Goal: Task Accomplishment & Management: Check status

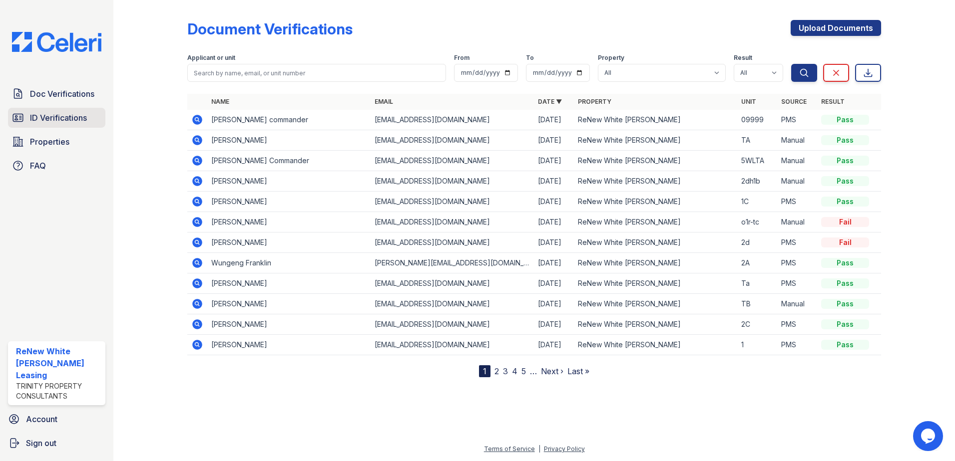
click at [84, 109] on link "ID Verifications" at bounding box center [56, 118] width 97 height 20
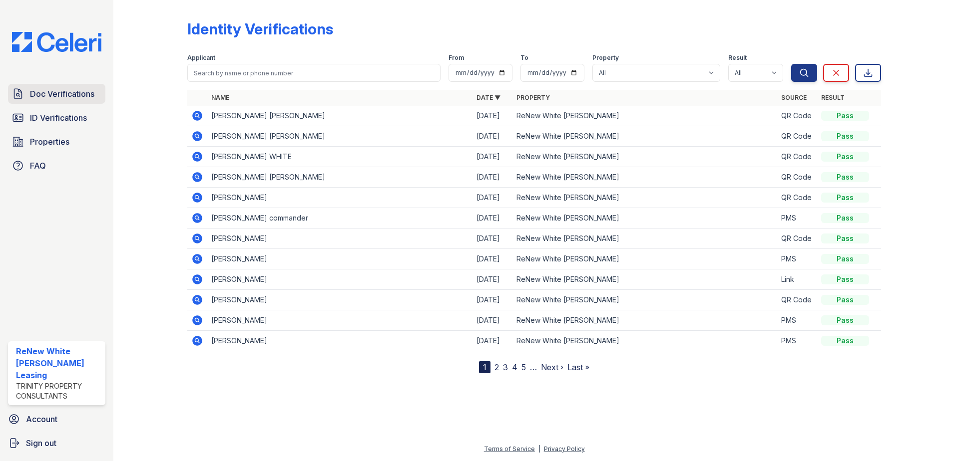
click at [78, 97] on span "Doc Verifications" at bounding box center [62, 94] width 64 height 12
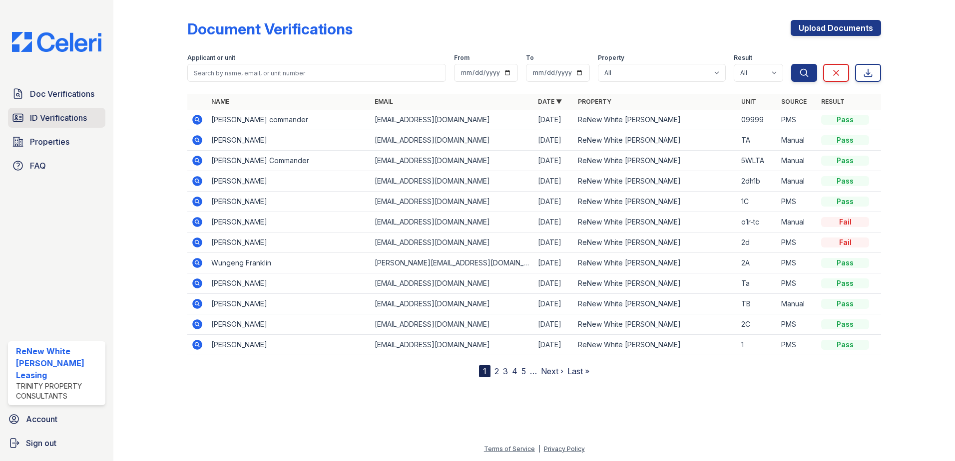
click at [80, 113] on span "ID Verifications" at bounding box center [58, 118] width 57 height 12
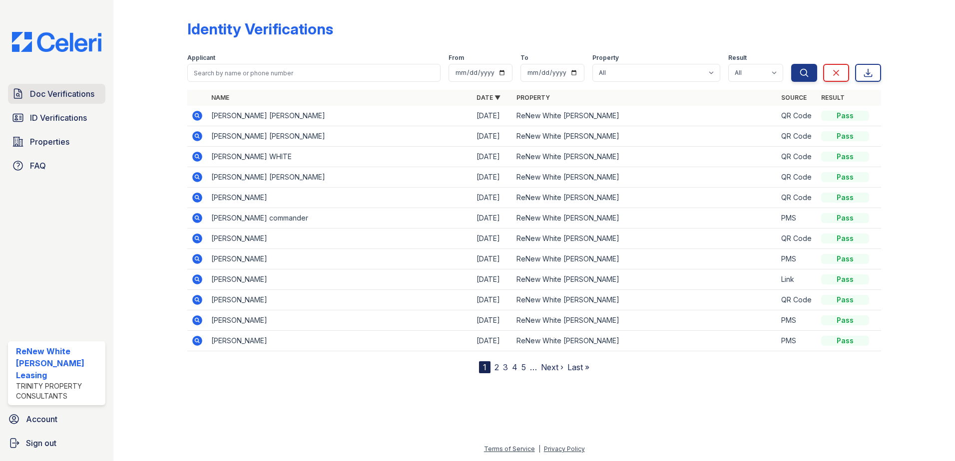
click at [57, 99] on span "Doc Verifications" at bounding box center [62, 94] width 64 height 12
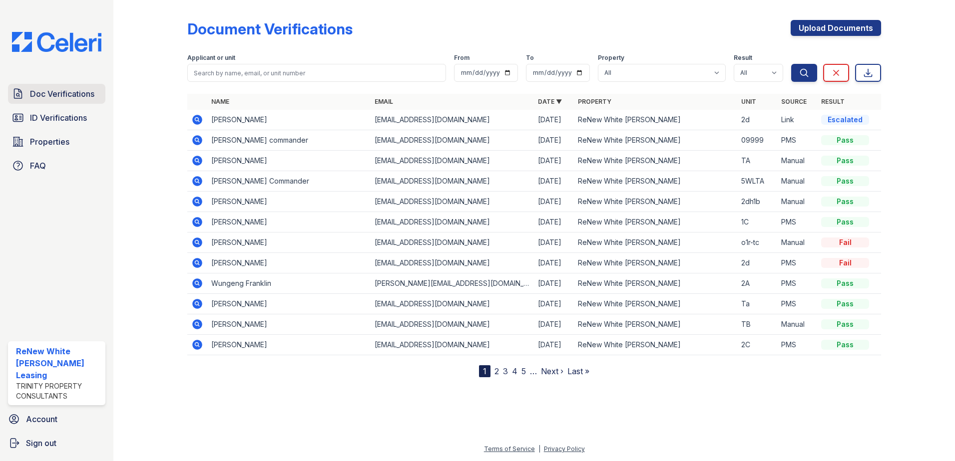
click at [73, 100] on link "Doc Verifications" at bounding box center [56, 94] width 97 height 20
click at [197, 118] on icon at bounding box center [196, 119] width 2 height 2
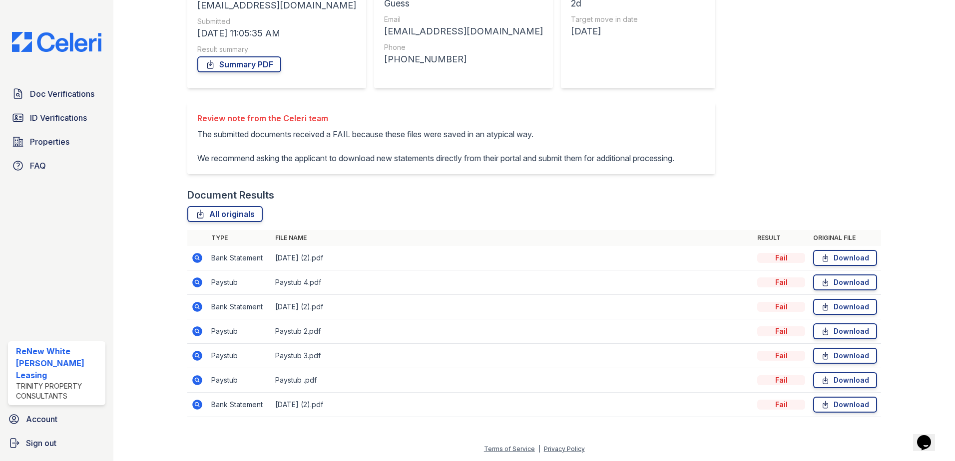
click at [195, 257] on icon at bounding box center [196, 257] width 2 height 2
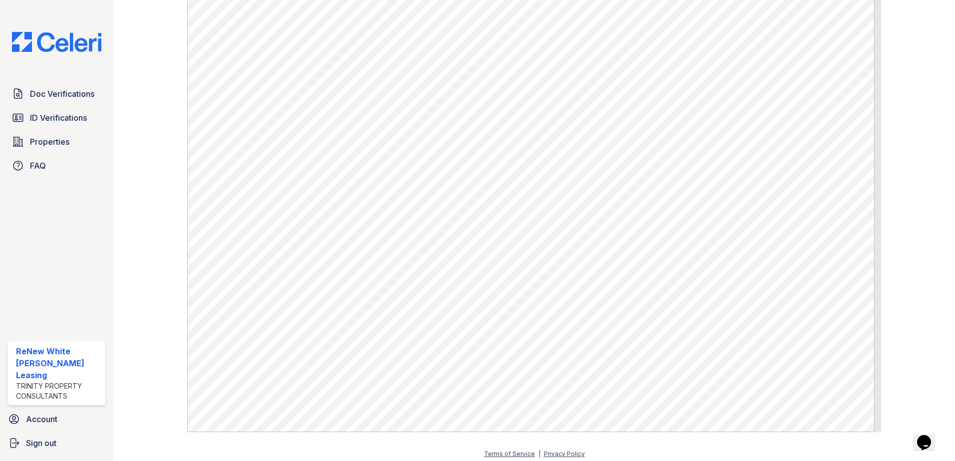
scroll to position [560, 0]
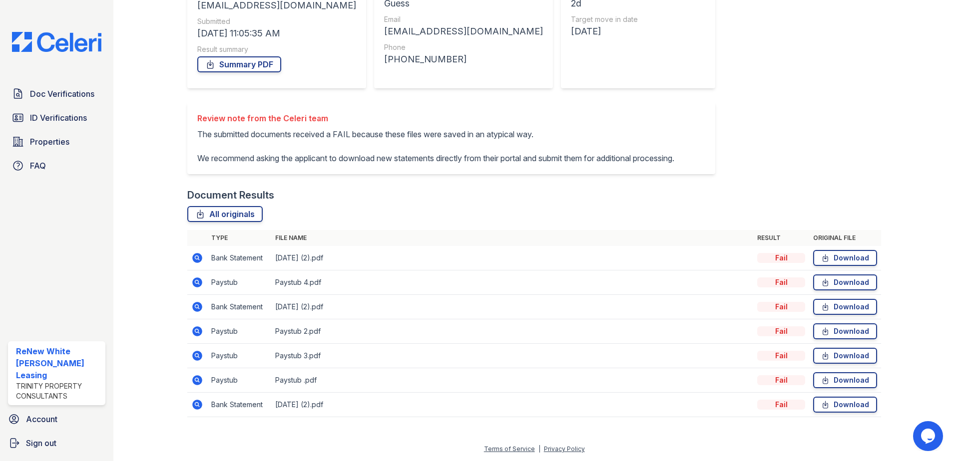
scroll to position [155, 0]
click at [198, 305] on icon at bounding box center [197, 307] width 10 height 10
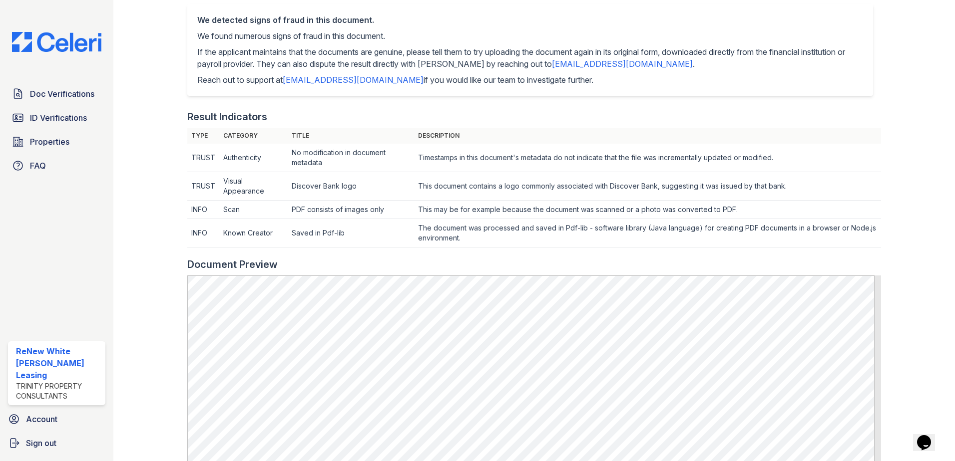
scroll to position [250, 0]
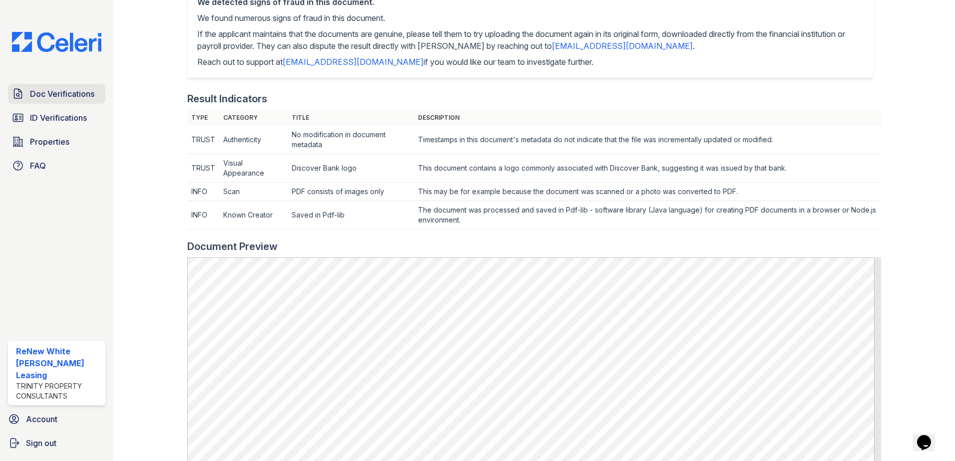
click at [44, 101] on link "Doc Verifications" at bounding box center [56, 94] width 97 height 20
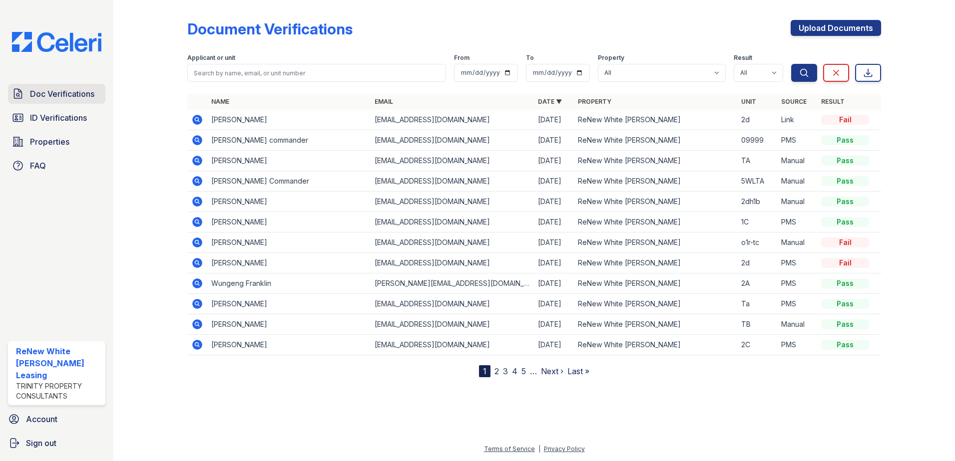
click at [81, 92] on span "Doc Verifications" at bounding box center [62, 94] width 64 height 12
click at [199, 138] on icon at bounding box center [197, 140] width 10 height 10
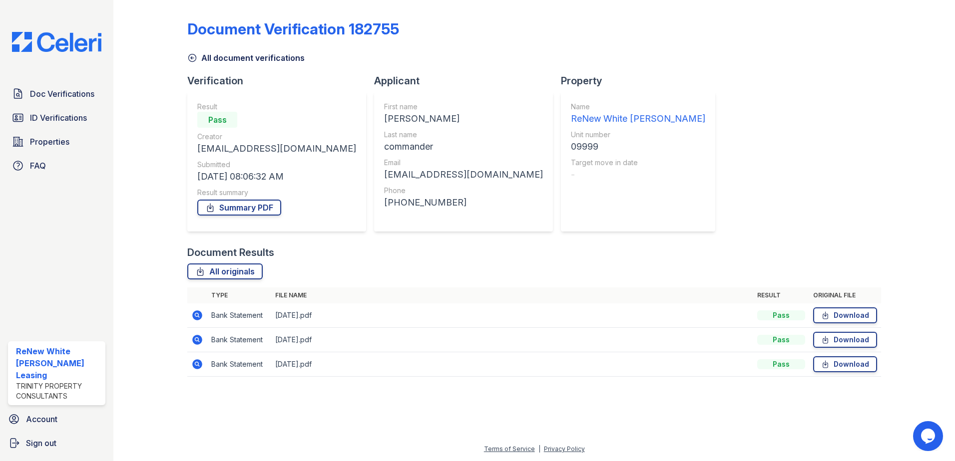
click at [198, 364] on icon at bounding box center [196, 364] width 2 height 2
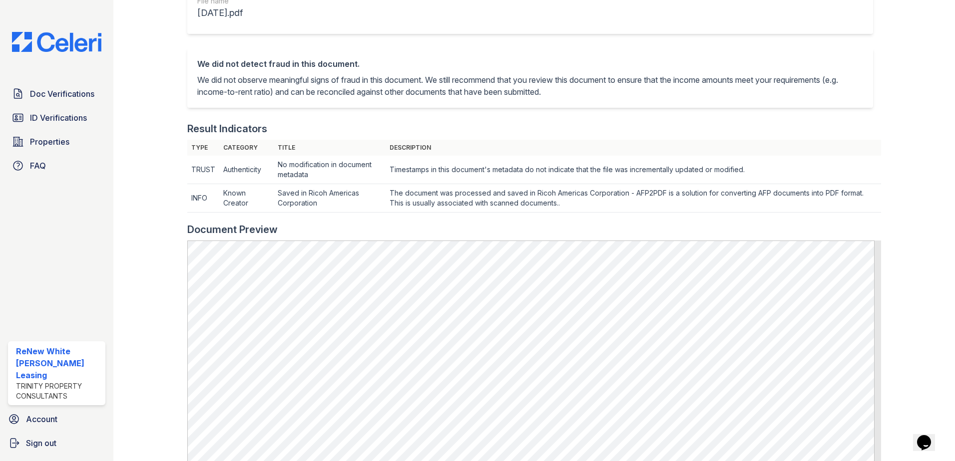
scroll to position [200, 0]
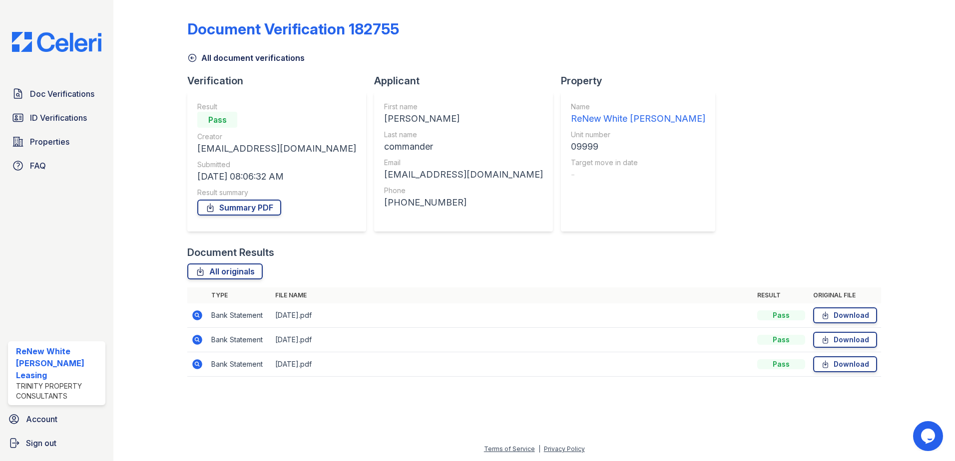
click at [196, 312] on icon at bounding box center [197, 316] width 10 height 10
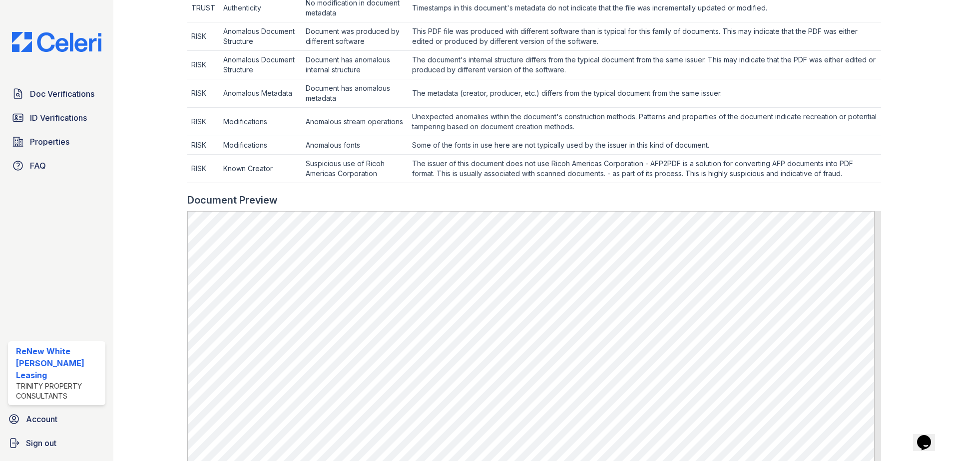
scroll to position [449, 0]
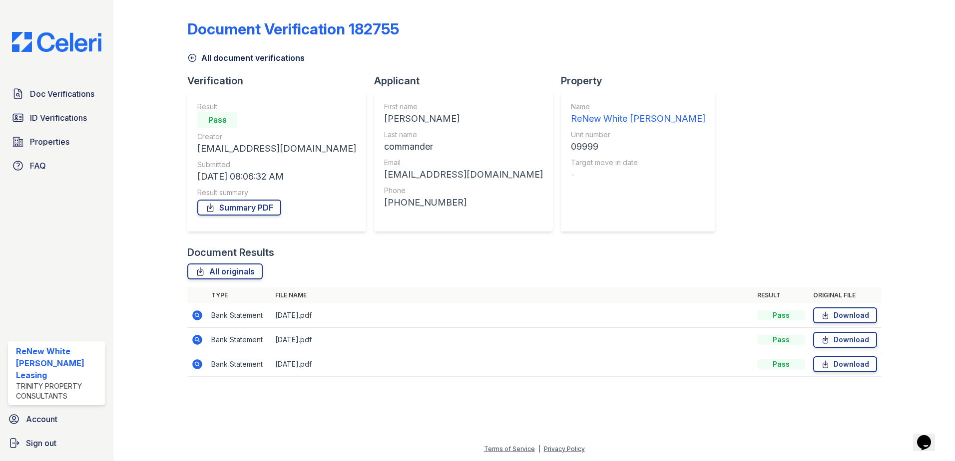
click at [198, 338] on icon at bounding box center [197, 340] width 10 height 10
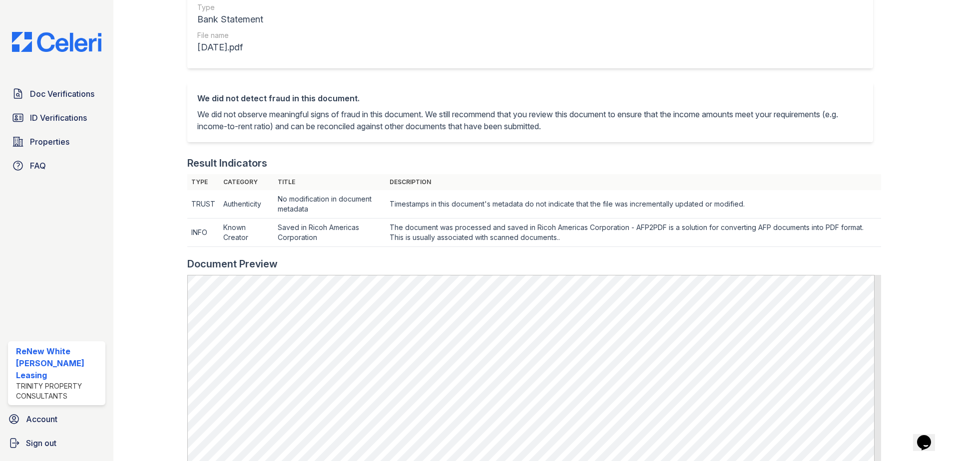
scroll to position [150, 0]
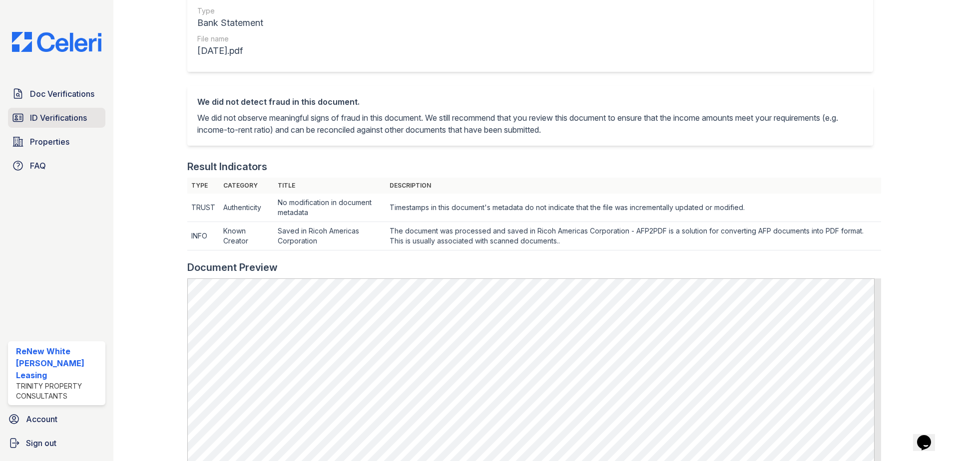
click at [38, 117] on span "ID Verifications" at bounding box center [58, 118] width 57 height 12
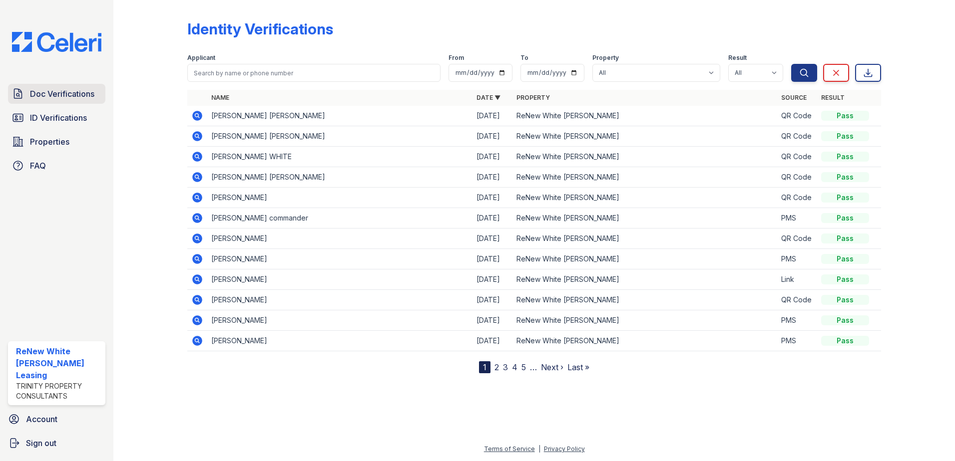
click at [64, 91] on span "Doc Verifications" at bounding box center [62, 94] width 64 height 12
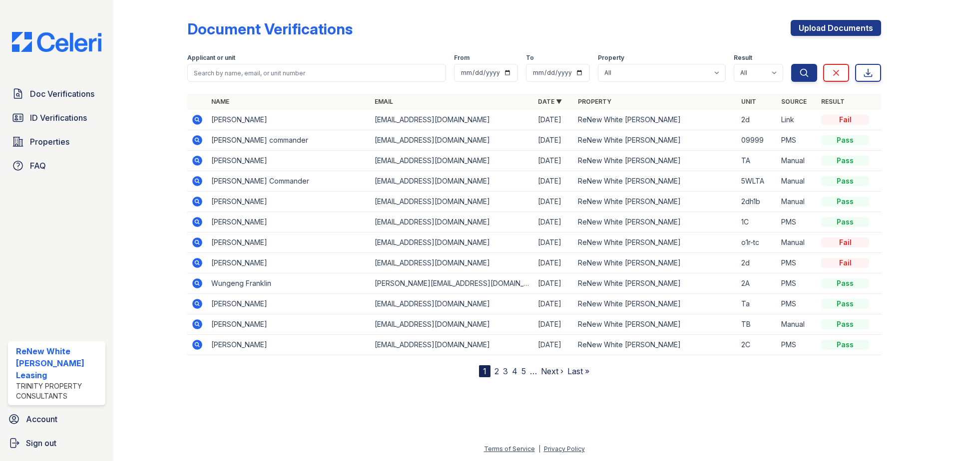
click at [195, 119] on icon at bounding box center [197, 120] width 12 height 12
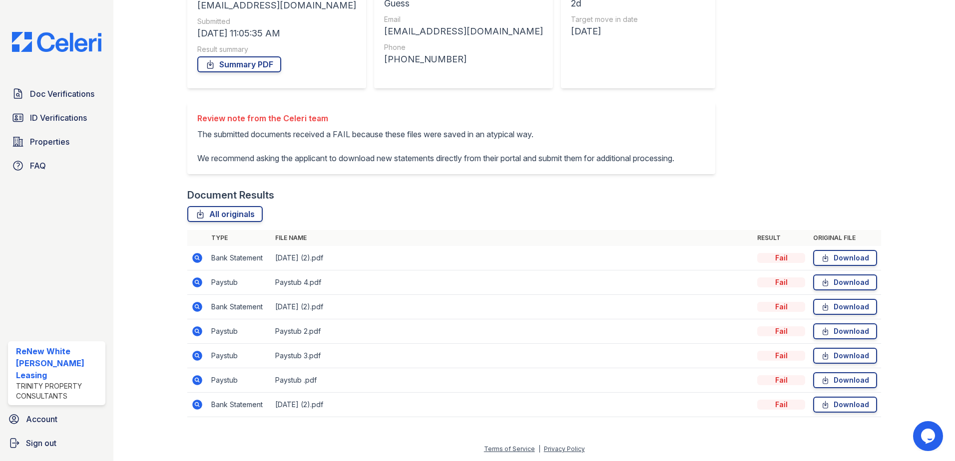
scroll to position [155, 0]
click at [201, 382] on icon at bounding box center [197, 381] width 10 height 10
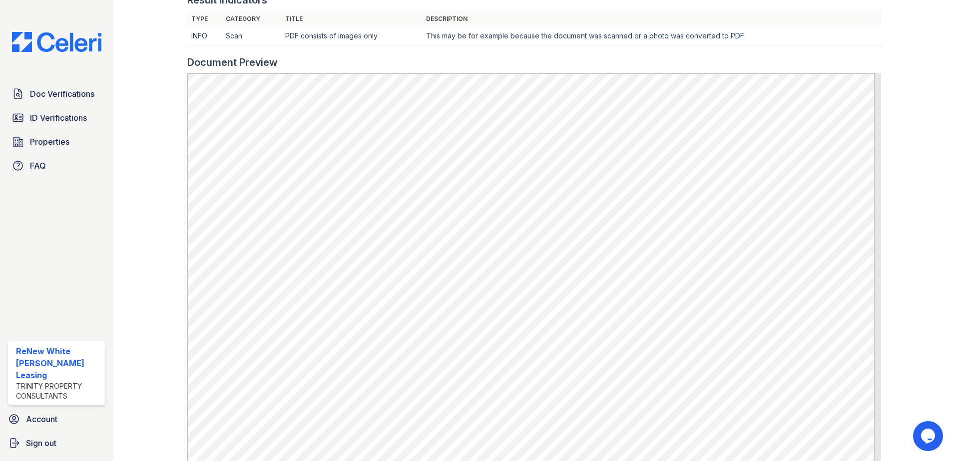
scroll to position [350, 0]
